Goal: Feedback & Contribution: Submit feedback/report problem

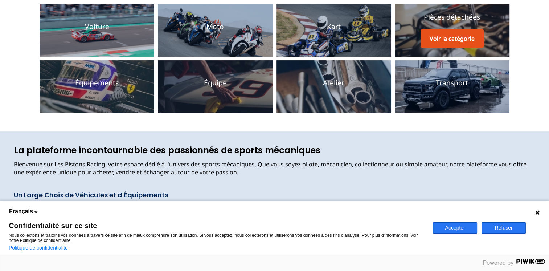
scroll to position [109, 0]
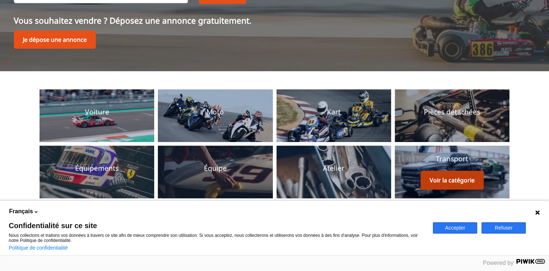
click at [455, 184] on button "Voir la catégorie" at bounding box center [452, 180] width 63 height 19
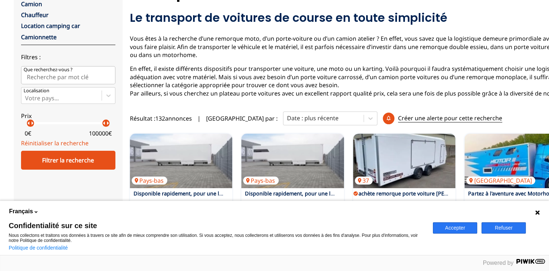
scroll to position [73, 0]
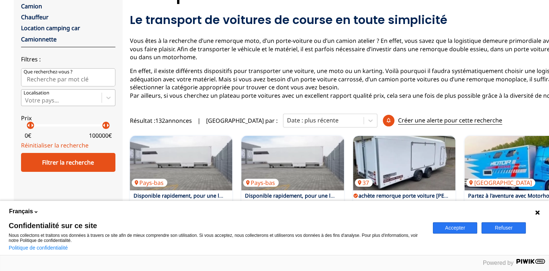
click at [67, 98] on div at bounding box center [61, 100] width 73 height 8
click at [27, 98] on input "Votre pays..." at bounding box center [25, 100] width 1 height 7
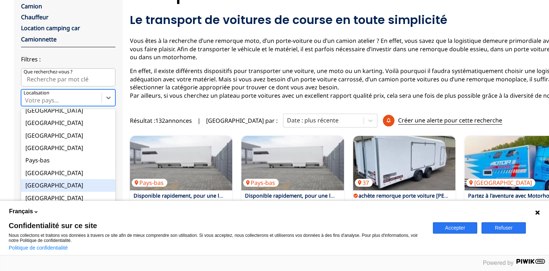
scroll to position [82, 0]
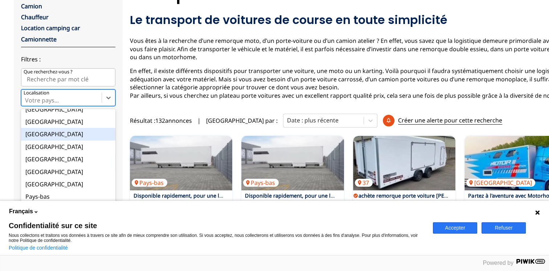
click at [37, 136] on div "[GEOGRAPHIC_DATA]" at bounding box center [68, 134] width 94 height 12
click at [27, 103] on input "option France focused, 9 of 18. 18 results available. Use Up and Down to choose…" at bounding box center [25, 100] width 1 height 7
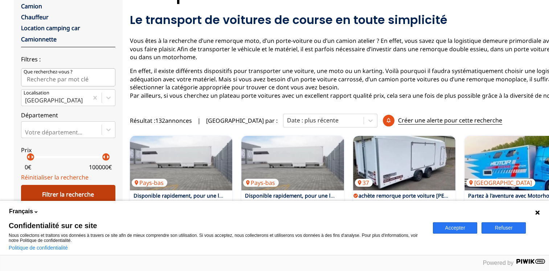
click at [85, 194] on div "Filtrer la recherche" at bounding box center [68, 194] width 94 height 19
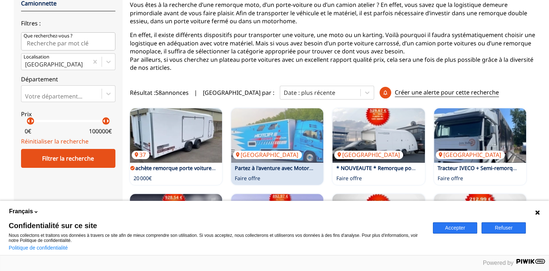
scroll to position [109, 0]
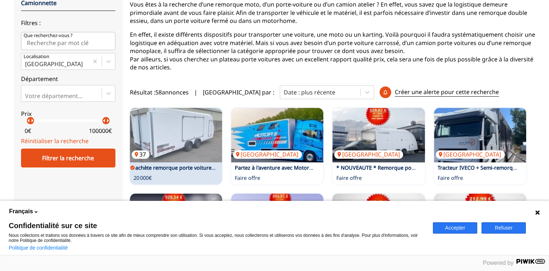
click at [200, 131] on img at bounding box center [176, 135] width 92 height 54
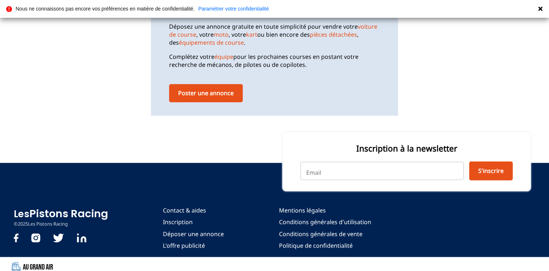
scroll to position [1106, 0]
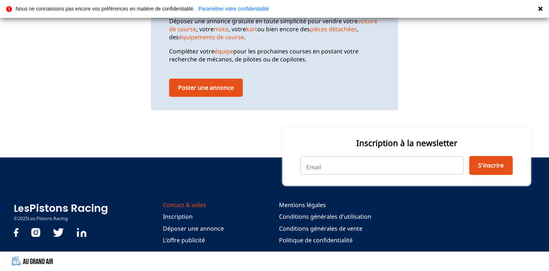
click at [184, 206] on link "Contact & aides" at bounding box center [193, 205] width 61 height 8
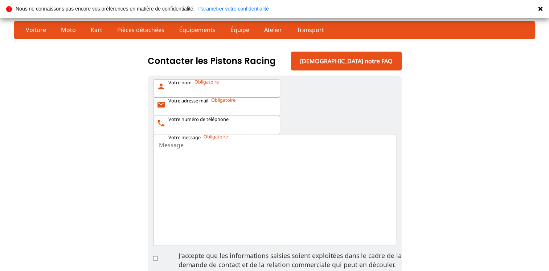
click at [221, 86] on input "Votre nom person" at bounding box center [216, 88] width 127 height 18
type input "philippe clement"
type input "philsidepdb@gmaiol.com"
click at [187, 128] on input "Votre numéro de téléphone phone" at bounding box center [216, 125] width 127 height 18
type input "0619701590"
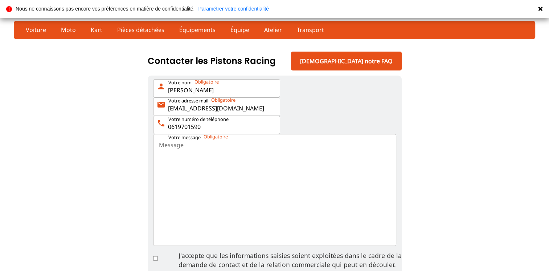
click at [176, 145] on textarea "Votre message" at bounding box center [274, 190] width 243 height 112
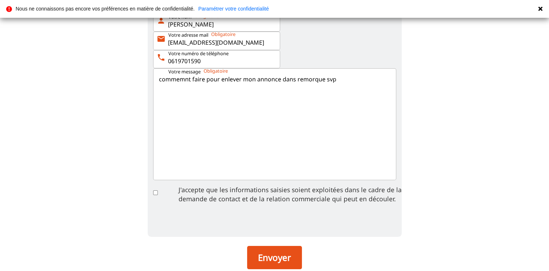
scroll to position [73, 0]
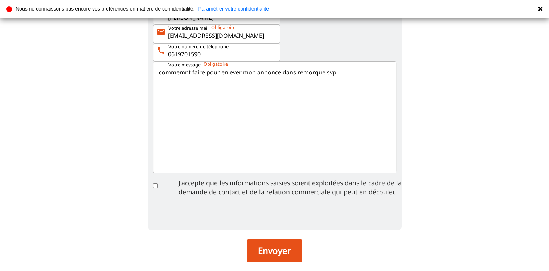
type textarea "commemnt faire pour enlever mon annonce dans remorque svp"
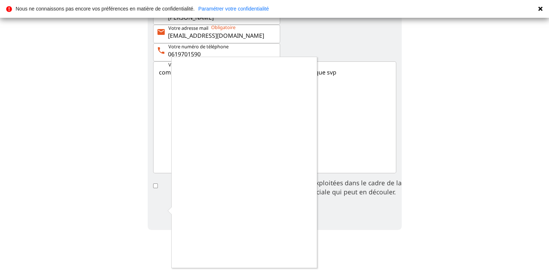
click at [354, 208] on div at bounding box center [274, 135] width 549 height 271
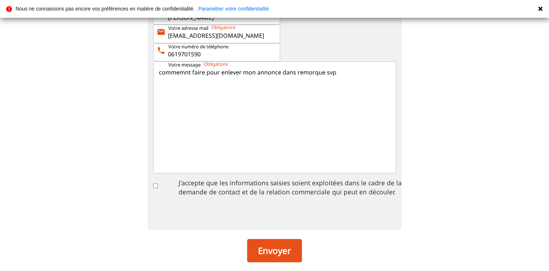
click at [154, 187] on label "J'accepte que les informations saisies soient exploitées dans le cadre de la de…" at bounding box center [274, 185] width 243 height 25
click at [154, 187] on input "J'accepte que les informations saisies soient exploitées dans le cadre de la de…" at bounding box center [155, 185] width 5 height 5
checkbox input "true"
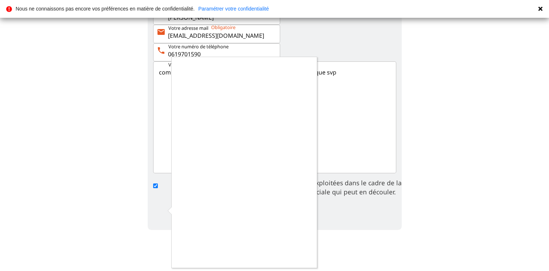
click at [163, 210] on div at bounding box center [274, 135] width 549 height 271
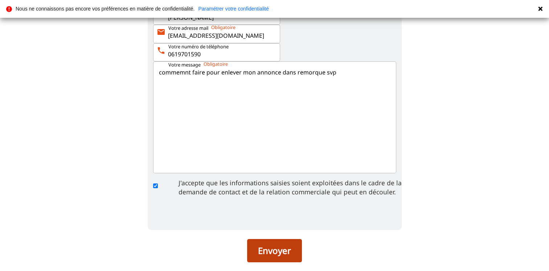
click at [269, 253] on button "Envoyer" at bounding box center [274, 250] width 55 height 23
